Goal: Obtain resource: Download file/media

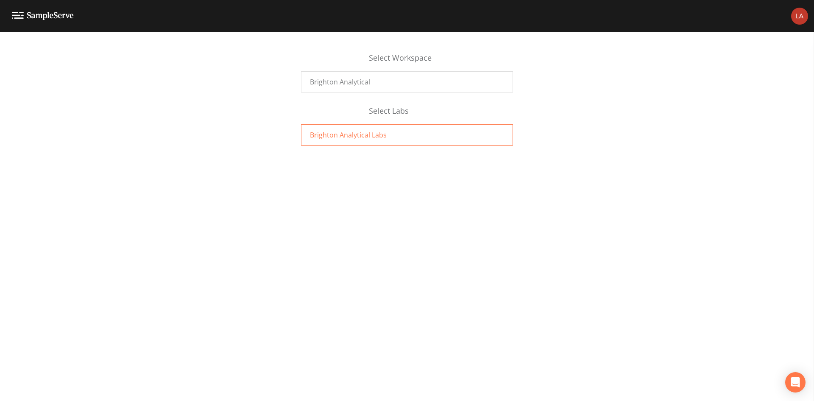
click at [392, 135] on div "Brighton Analytical Labs" at bounding box center [407, 134] width 212 height 21
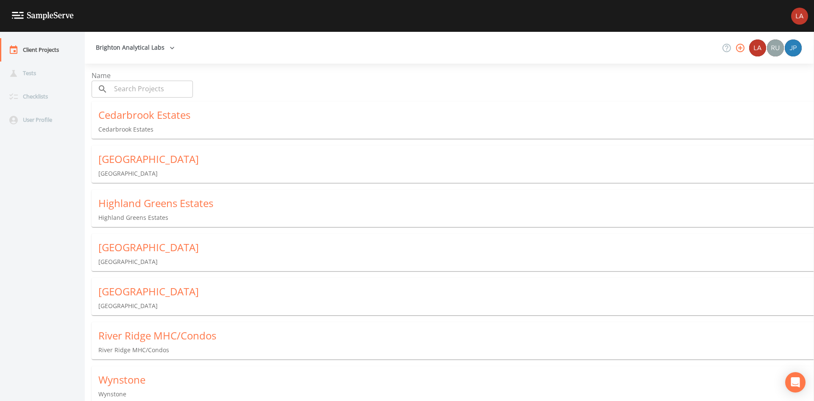
click at [230, 115] on div "Cedarbrook Estates" at bounding box center [456, 115] width 716 height 14
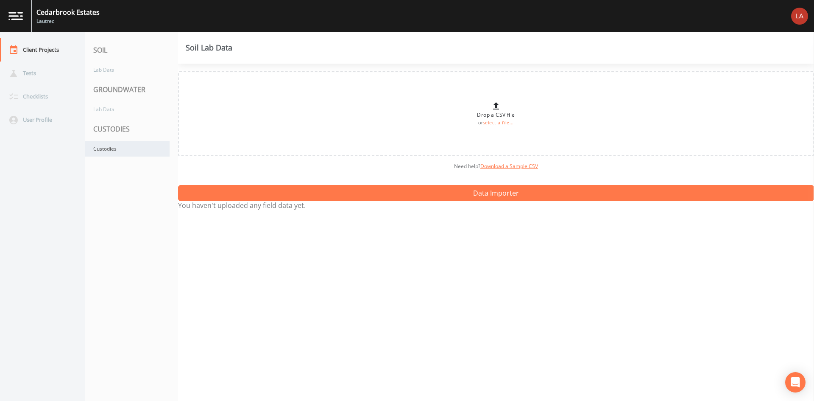
click at [134, 145] on div "Custodies" at bounding box center [127, 149] width 85 height 16
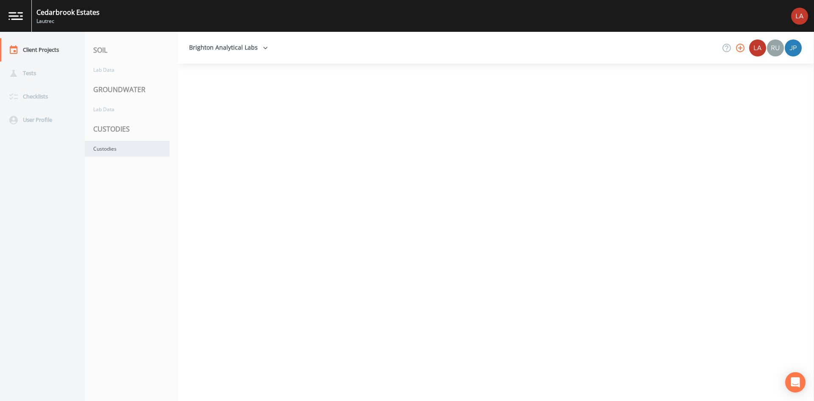
click at [134, 145] on div "Custodies" at bounding box center [127, 149] width 85 height 16
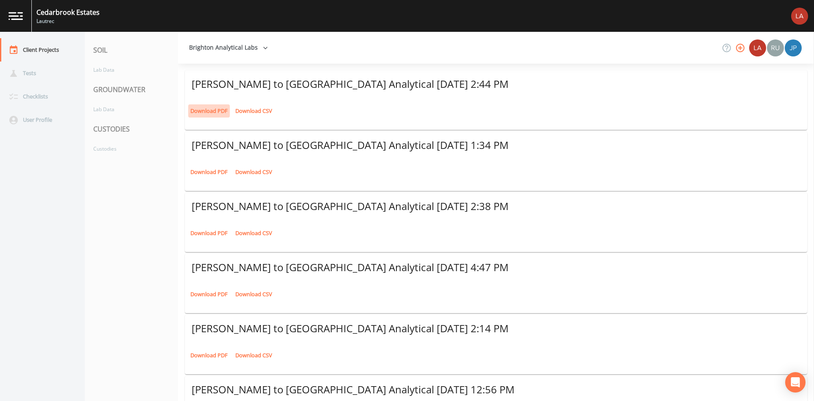
click at [215, 111] on link "Download PDF" at bounding box center [209, 110] width 42 height 13
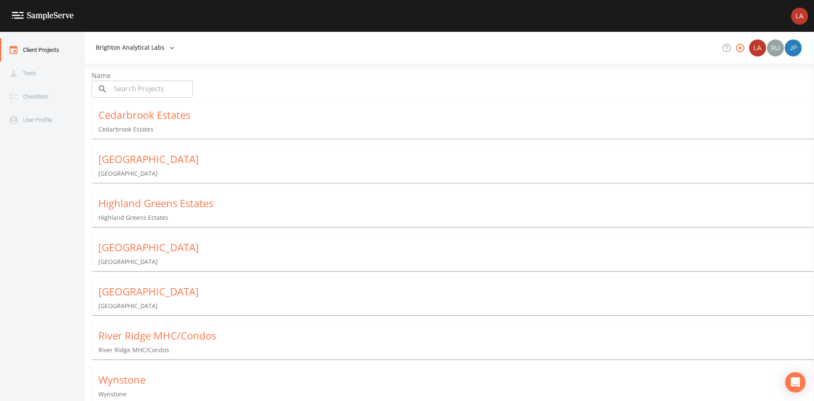
click at [209, 245] on div "Meadow Lake Estates" at bounding box center [456, 248] width 716 height 14
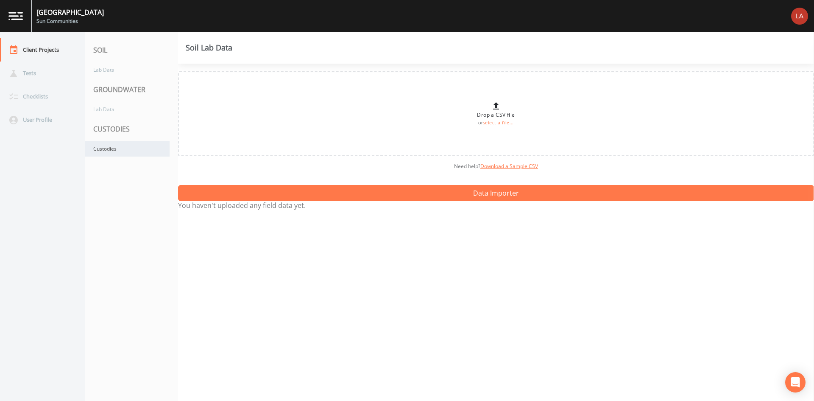
click at [121, 148] on div "Custodies" at bounding box center [127, 149] width 85 height 16
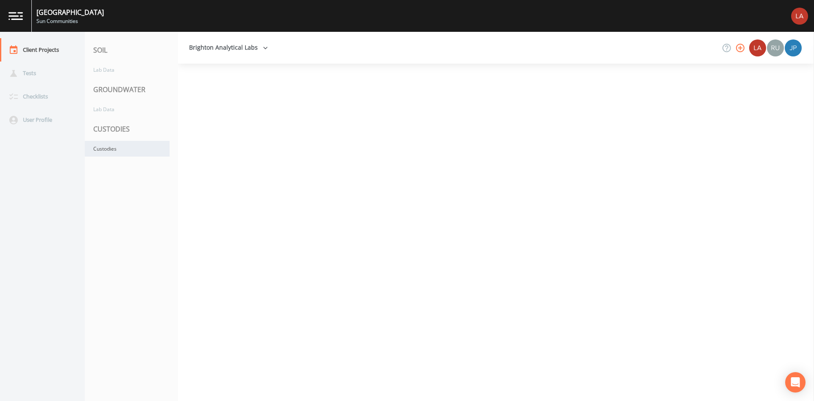
click at [121, 148] on div "Custodies" at bounding box center [127, 149] width 85 height 16
click at [137, 152] on div "Custodies" at bounding box center [127, 149] width 85 height 16
click at [144, 151] on div "Custodies" at bounding box center [127, 149] width 85 height 16
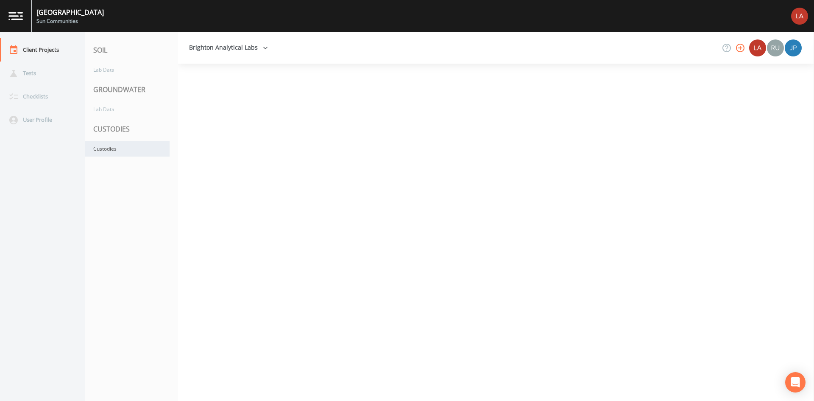
click at [128, 147] on div "Custodies" at bounding box center [127, 149] width 85 height 16
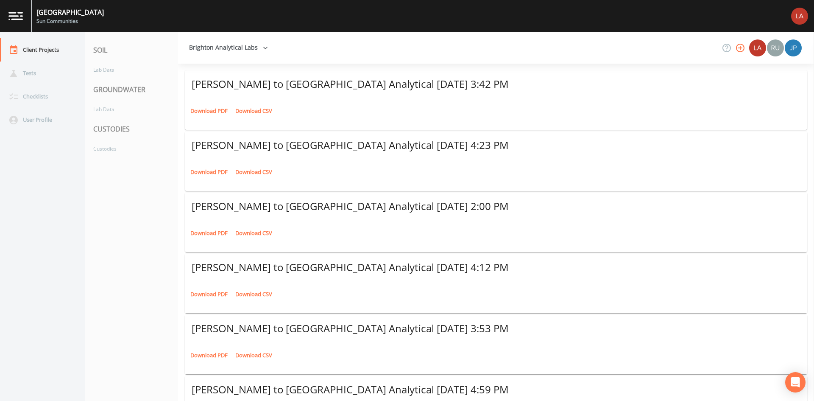
click at [204, 112] on link "Download PDF" at bounding box center [209, 110] width 42 height 13
